Goal: Transaction & Acquisition: Purchase product/service

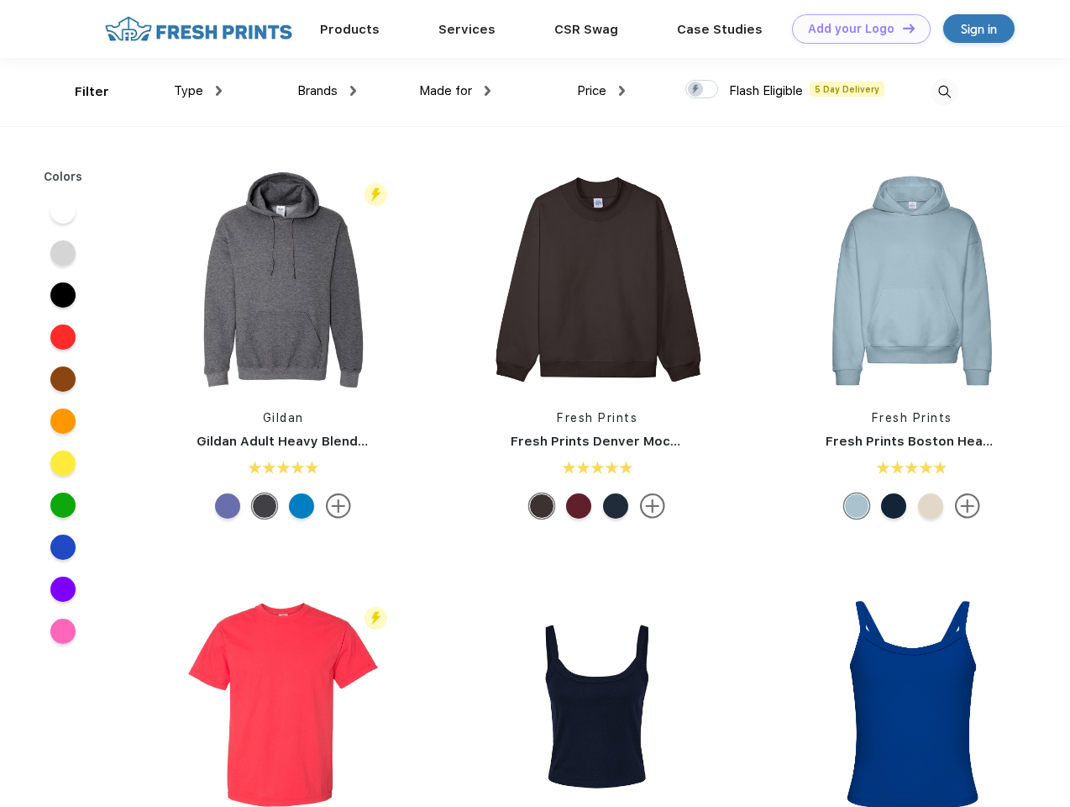
click at [855, 29] on link "Add your Logo Design Tool" at bounding box center [861, 28] width 139 height 29
click at [0, 0] on div "Design Tool" at bounding box center [0, 0] width 0 height 0
click at [902, 28] on link "Add your Logo Design Tool" at bounding box center [861, 28] width 139 height 29
click at [81, 92] on div "Filter" at bounding box center [92, 91] width 34 height 19
click at [198, 91] on span "Type" at bounding box center [188, 90] width 29 height 15
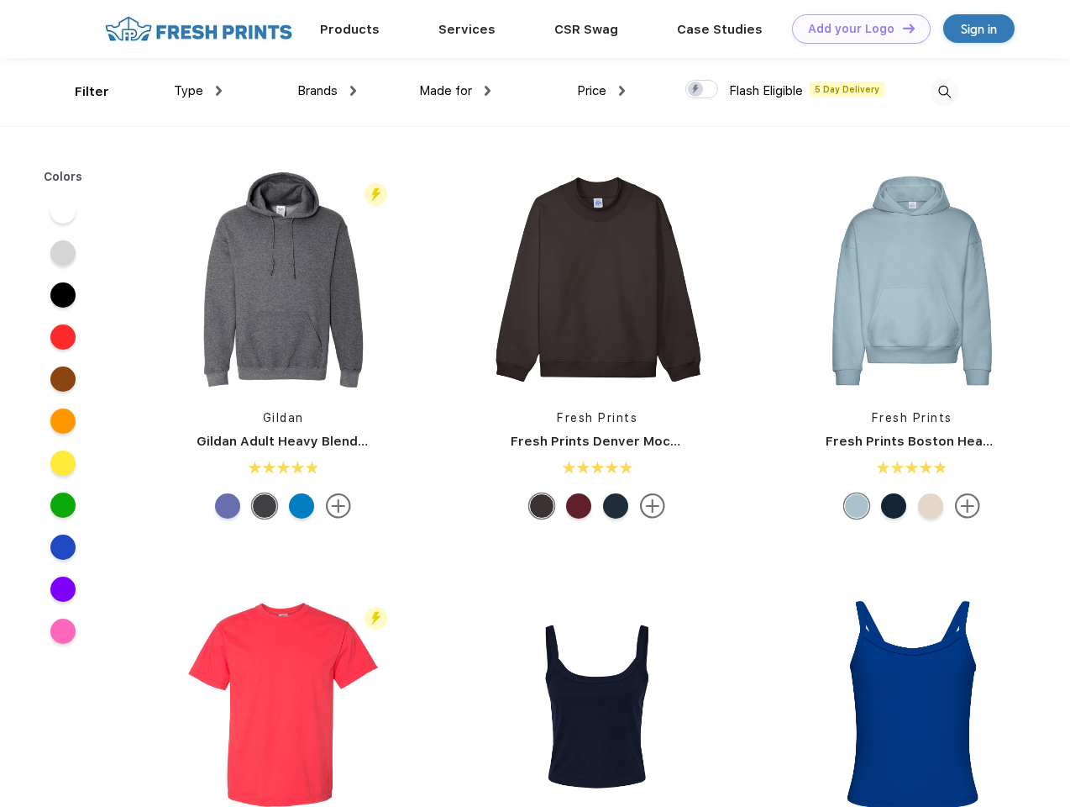
click at [327, 91] on span "Brands" at bounding box center [317, 90] width 40 height 15
click at [455, 91] on span "Made for" at bounding box center [445, 90] width 53 height 15
click at [602, 91] on span "Price" at bounding box center [591, 90] width 29 height 15
click at [702, 90] on div at bounding box center [702, 89] width 33 height 18
click at [697, 90] on input "checkbox" at bounding box center [691, 84] width 11 height 11
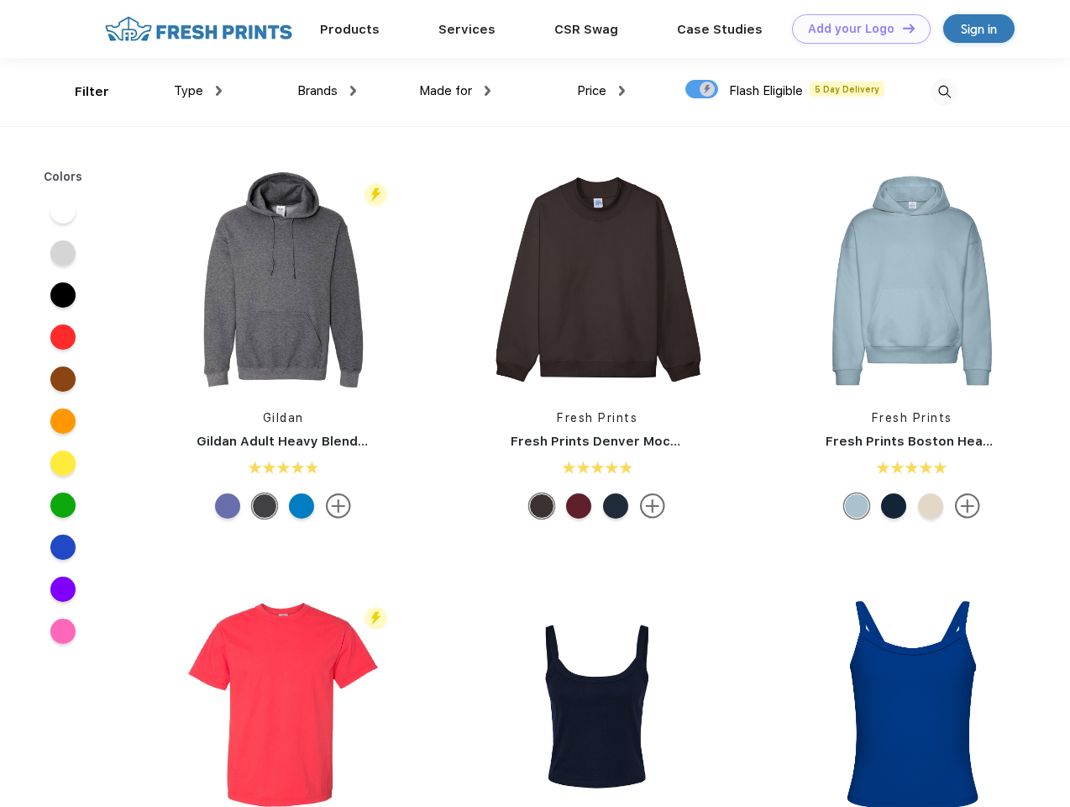
click at [944, 92] on img at bounding box center [945, 92] width 28 height 28
